Goal: Task Accomplishment & Management: Use online tool/utility

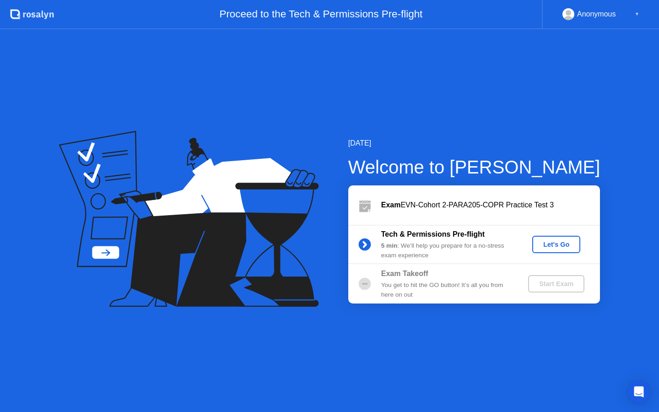
click at [548, 241] on div "Let's Go" at bounding box center [556, 244] width 41 height 7
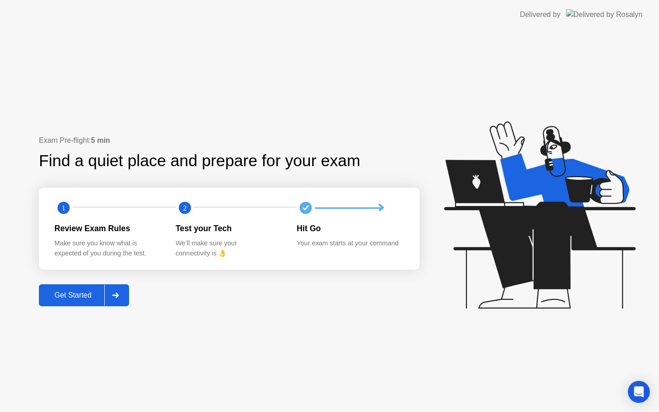
click at [61, 299] on div "Get Started" at bounding box center [73, 295] width 63 height 8
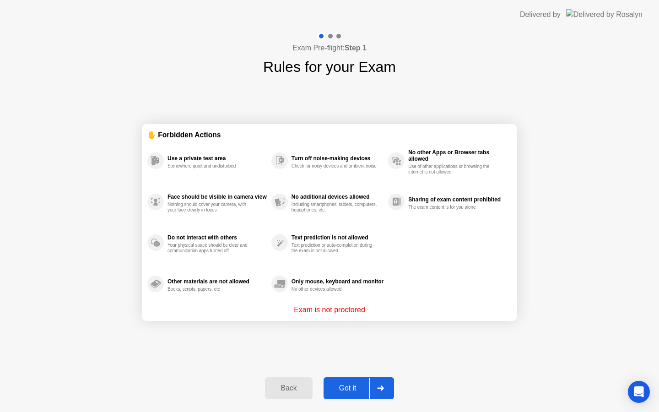
click at [350, 392] on div "Got it" at bounding box center [347, 388] width 43 height 8
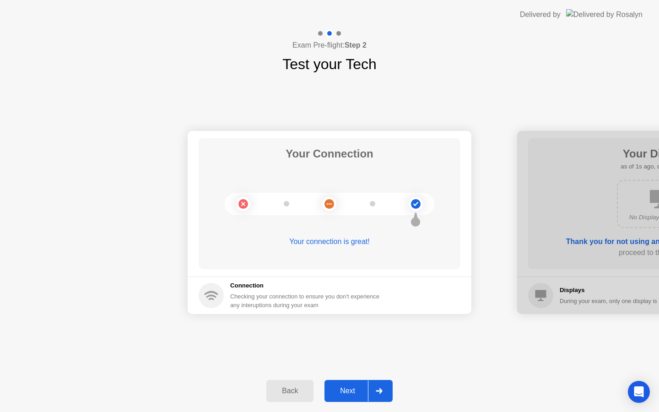
click at [350, 392] on div "Next" at bounding box center [347, 390] width 41 height 8
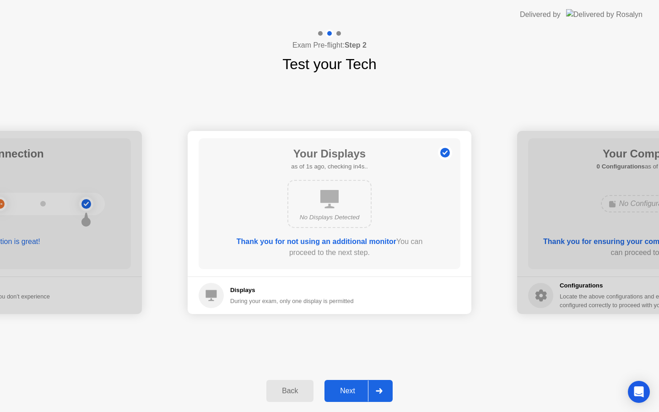
click at [350, 392] on div "Next" at bounding box center [347, 390] width 41 height 8
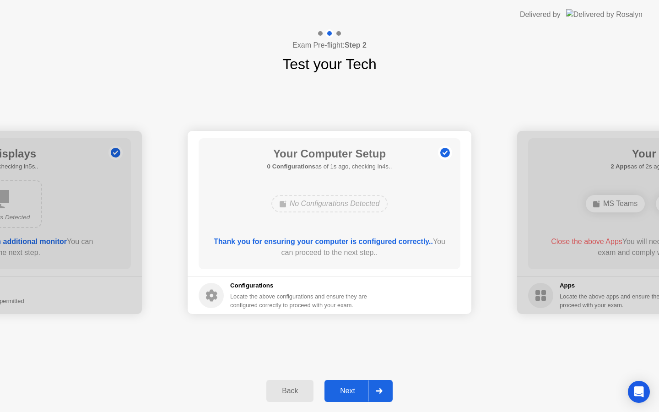
click at [350, 392] on div "Next" at bounding box center [347, 390] width 41 height 8
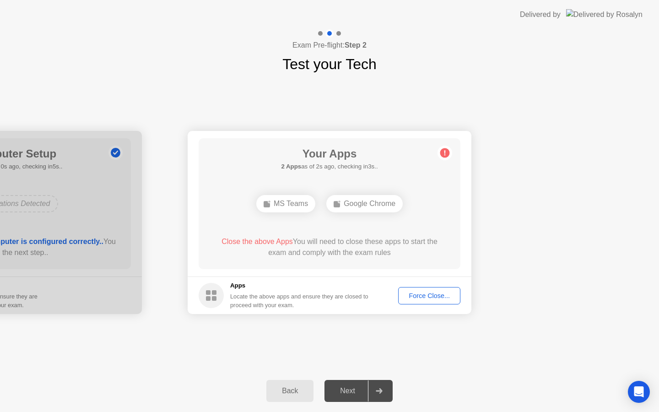
click at [435, 299] on div "Force Close..." at bounding box center [429, 295] width 56 height 7
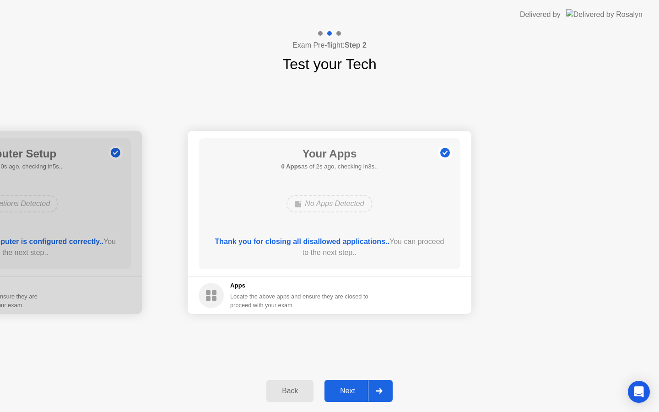
click at [340, 393] on div "Next" at bounding box center [347, 390] width 41 height 8
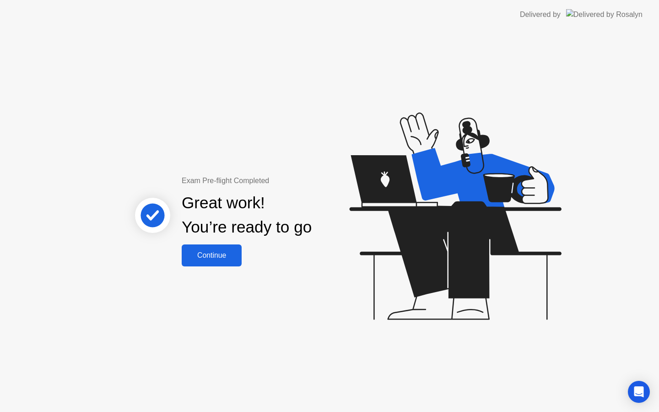
click at [221, 258] on div "Continue" at bounding box center [211, 255] width 54 height 8
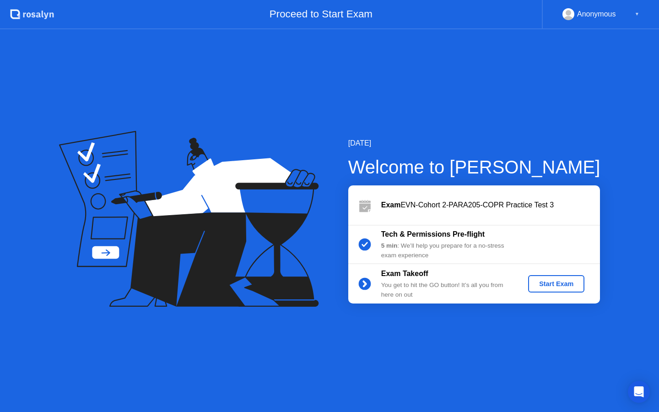
click at [573, 286] on div "Start Exam" at bounding box center [555, 283] width 49 height 7
